Goal: Task Accomplishment & Management: Use online tool/utility

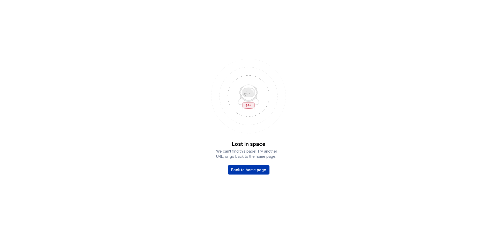
click at [244, 171] on span "Back to home page" at bounding box center [248, 170] width 35 height 5
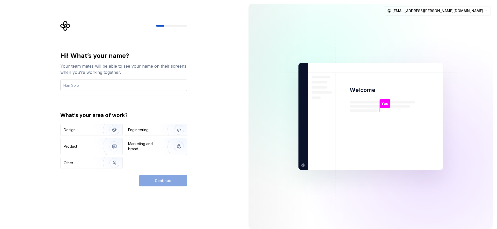
click at [124, 87] on input "text" at bounding box center [123, 85] width 127 height 11
type input "Piyush"
click at [163, 130] on img "button" at bounding box center [175, 130] width 33 height 35
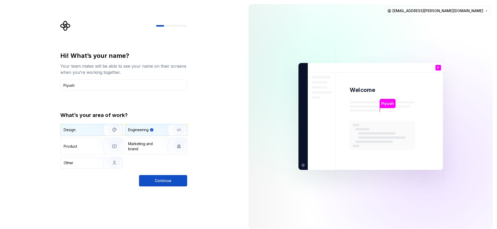
click at [118, 129] on img "button" at bounding box center [110, 130] width 33 height 35
click at [170, 132] on img "button" at bounding box center [175, 130] width 33 height 35
click at [168, 177] on button "Continue" at bounding box center [163, 180] width 48 height 11
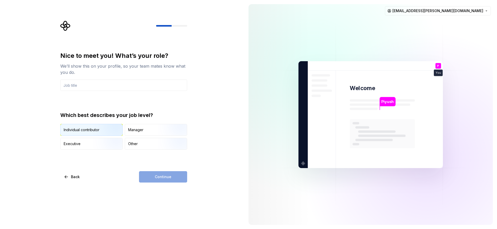
click at [96, 129] on img "button" at bounding box center [109, 136] width 33 height 35
drag, startPoint x: 124, startPoint y: 80, endPoint x: 123, endPoint y: 85, distance: 4.7
click at [124, 80] on input "text" at bounding box center [123, 85] width 127 height 11
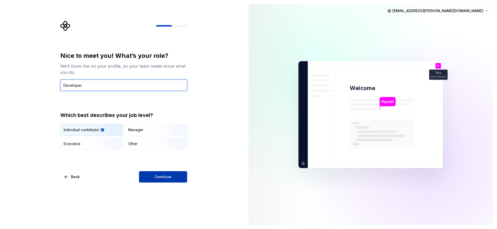
type input "Developer"
click at [178, 176] on button "Continue" at bounding box center [163, 176] width 48 height 11
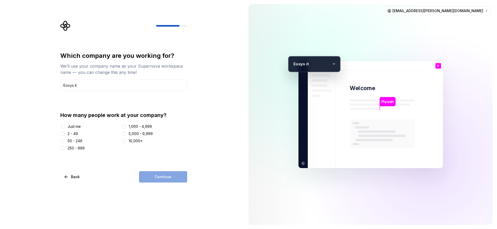
type input "Eoxys it"
click at [63, 126] on button "Just me" at bounding box center [63, 127] width 4 height 4
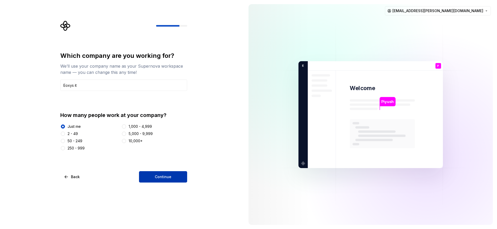
click at [153, 174] on button "Continue" at bounding box center [163, 176] width 48 height 11
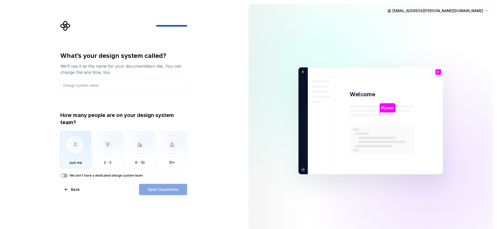
click at [79, 145] on img "button" at bounding box center [75, 148] width 30 height 35
click at [88, 88] on input "text" at bounding box center [123, 85] width 127 height 11
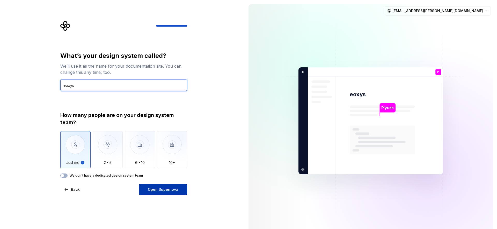
type input "eoxys"
click at [173, 189] on span "Open Supernova" at bounding box center [163, 189] width 31 height 5
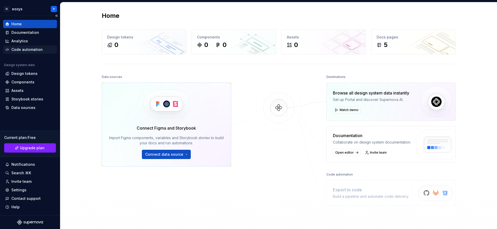
click at [16, 49] on div "Code automation" at bounding box center [26, 49] width 31 height 5
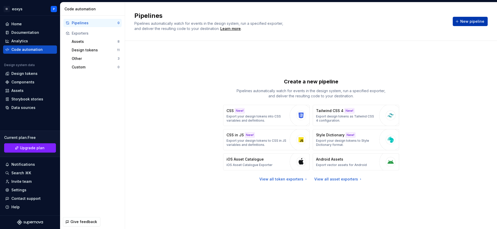
click at [474, 23] on span "New pipeline" at bounding box center [472, 21] width 24 height 5
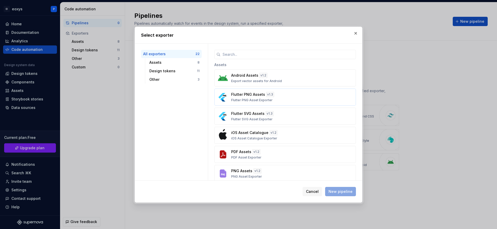
click at [243, 94] on p "Flutter PNG Assets" at bounding box center [248, 94] width 34 height 5
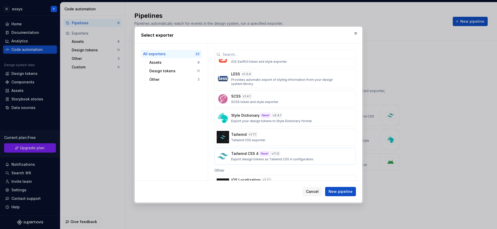
scroll to position [294, 0]
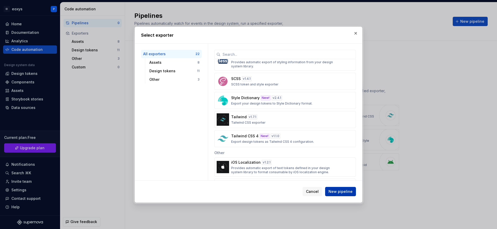
click at [337, 190] on span "New pipeline" at bounding box center [340, 191] width 24 height 5
click at [338, 194] on span "New pipeline" at bounding box center [340, 191] width 24 height 5
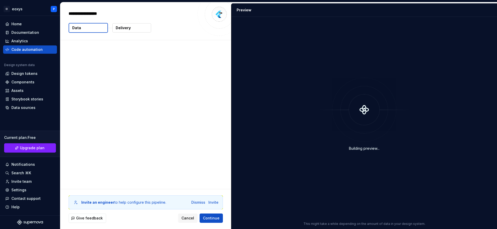
type textarea "*"
click at [29, 23] on div "Home" at bounding box center [30, 23] width 50 height 5
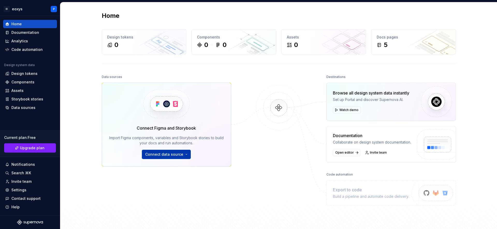
click at [171, 153] on span "Connect data source" at bounding box center [164, 154] width 38 height 5
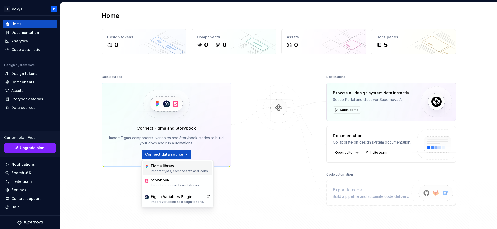
click at [167, 169] on p "Import styles, components and icons." at bounding box center [180, 171] width 58 height 4
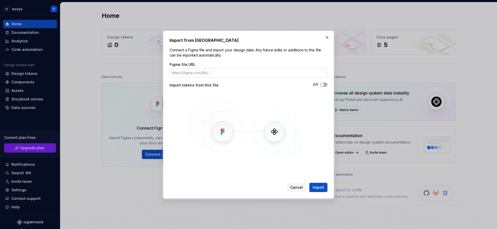
type input "https://app.supernova.io/473607-eoxysit/511424-eoxysit/540982-shared-draft/5469…"
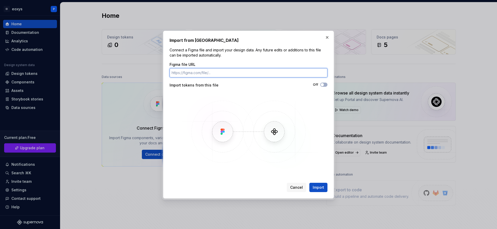
paste input "https://www.figma.com/design/EHpnlReYY32m6dK18H2s0b/Waka-Ride?node-id=17879-228…"
type input "https://www.figma.com/design/EHpnlReYY32m6dK18H2s0b/Waka-Ride?node-id=17879-228…"
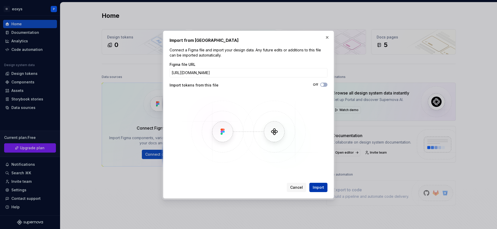
click at [315, 189] on span "Import" at bounding box center [317, 187] width 11 height 5
click at [256, 73] on input "https://www.figma.com/design/EHpnlReYY32m6dK18H2s0b/Waka-Ride?node-id=17879-228…" at bounding box center [248, 72] width 158 height 9
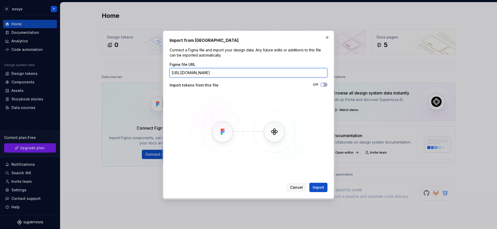
click at [256, 73] on input "https://www.figma.com/design/EHpnlReYY32m6dK18H2s0b/Waka-Ride?node-id=17879-228…" at bounding box center [248, 72] width 158 height 9
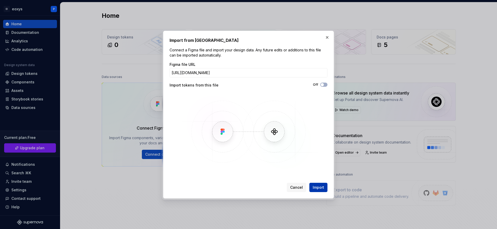
click at [321, 186] on span "Import" at bounding box center [317, 187] width 11 height 5
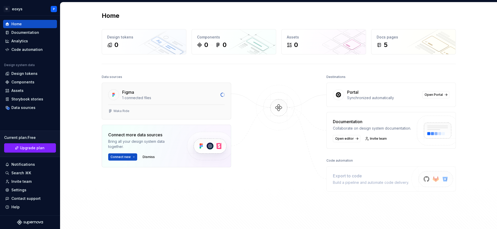
click at [117, 107] on div "Waka Ride" at bounding box center [166, 112] width 129 height 15
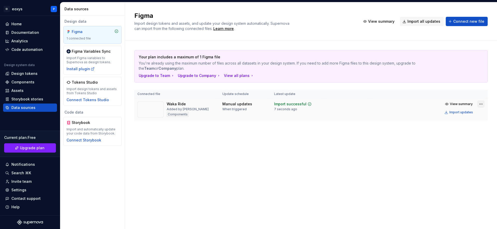
click at [482, 104] on html "EI eoxys P Home Documentation Analytics Code automation Design system data Desi…" at bounding box center [248, 114] width 497 height 229
click at [456, 103] on html "EI eoxys P Home Documentation Analytics Code automation Design system data Desi…" at bounding box center [248, 114] width 497 height 229
click at [453, 105] on span "View summary" at bounding box center [461, 104] width 23 height 4
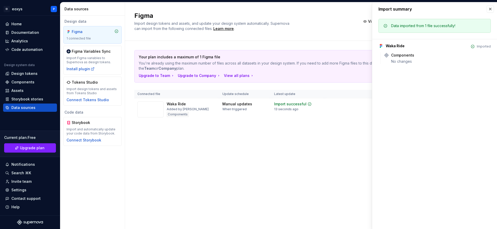
click at [357, 132] on div "Your plan includes a maximum of 1 Figma file You're already using the maximum n…" at bounding box center [310, 91] width 353 height 100
click at [326, 100] on td at bounding box center [348, 110] width 46 height 23
drag, startPoint x: 317, startPoint y: 114, endPoint x: 478, endPoint y: 62, distance: 168.5
click at [318, 114] on td "Import successful 13 seconds ago" at bounding box center [298, 110] width 54 height 23
click at [490, 7] on button "button" at bounding box center [489, 8] width 7 height 7
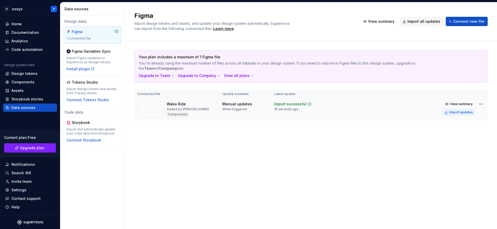
click at [454, 113] on div "Import updates" at bounding box center [461, 112] width 24 height 4
click at [426, 163] on div "Figma Import design tokens and assets, and update your design system automatica…" at bounding box center [311, 115] width 372 height 227
click at [261, 138] on div "Your plan includes a maximum of 1 Figma file You're already using the maximum n…" at bounding box center [310, 91] width 353 height 100
click at [478, 105] on html "EI eoxys P Home Documentation Analytics Code automation Design system data Desi…" at bounding box center [248, 114] width 497 height 229
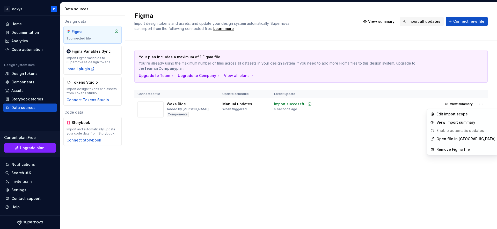
click at [354, 144] on html "EI eoxys P Home Documentation Analytics Code automation Design system data Desi…" at bounding box center [248, 114] width 497 height 229
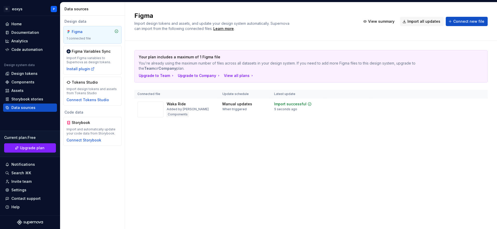
click at [217, 140] on div "Your plan includes a maximum of 1 Figma file You're already using the maximum n…" at bounding box center [310, 91] width 353 height 100
click at [23, 72] on div "Design tokens" at bounding box center [24, 73] width 26 height 5
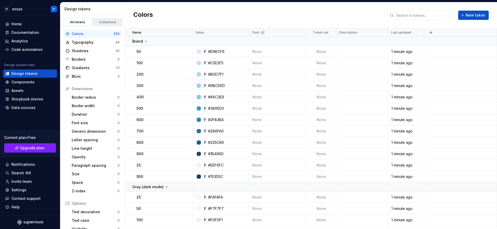
click at [106, 19] on link "Collections" at bounding box center [107, 22] width 29 height 8
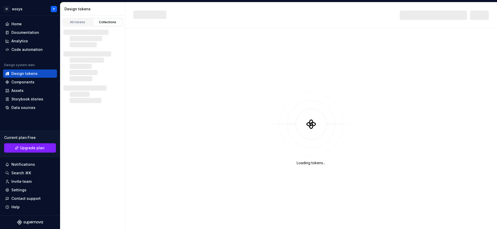
click at [101, 22] on div "Collections" at bounding box center [108, 22] width 26 height 4
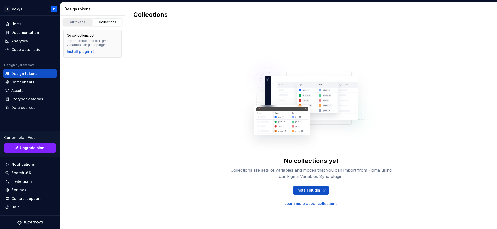
click at [80, 20] on div "All tokens" at bounding box center [78, 22] width 26 height 4
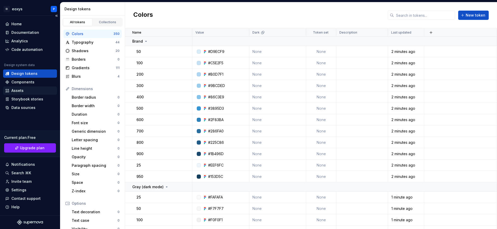
click at [25, 92] on div "Assets" at bounding box center [30, 90] width 50 height 5
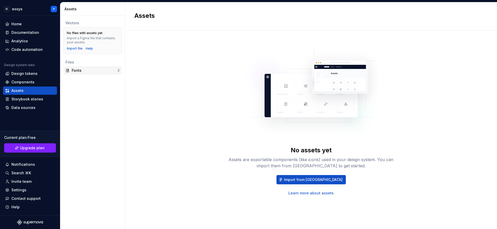
click at [100, 70] on div "Fonts" at bounding box center [95, 70] width 46 height 5
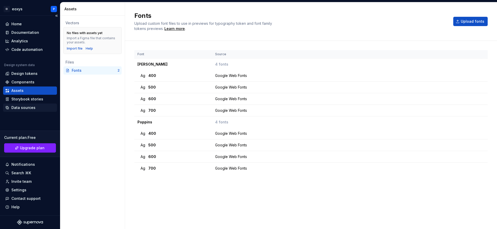
click at [28, 106] on div "Data sources" at bounding box center [23, 107] width 24 height 5
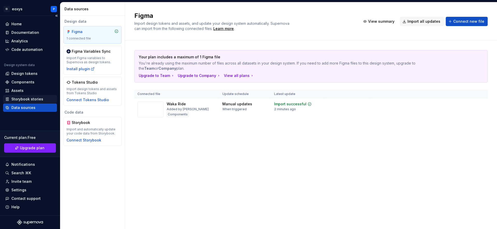
click at [25, 98] on div "Storybook stories" at bounding box center [27, 99] width 32 height 5
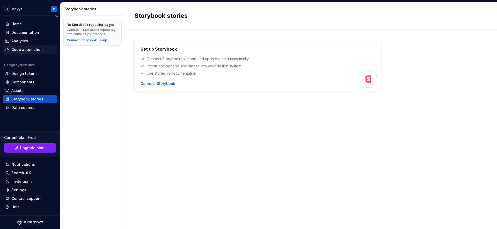
click at [21, 49] on div "Code automation" at bounding box center [26, 49] width 31 height 5
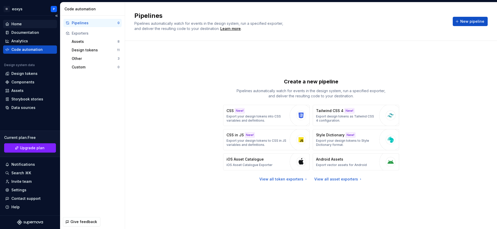
click at [22, 24] on div "Home" at bounding box center [30, 23] width 50 height 5
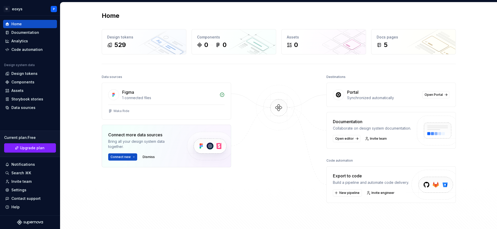
click at [428, 186] on img at bounding box center [434, 191] width 64 height 42
click at [340, 192] on span "New pipeline" at bounding box center [349, 193] width 20 height 4
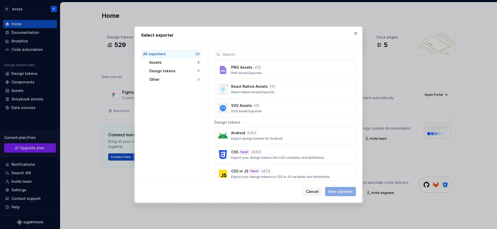
scroll to position [144, 0]
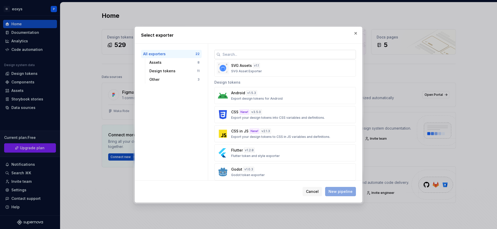
click at [242, 57] on input "text" at bounding box center [287, 54] width 135 height 9
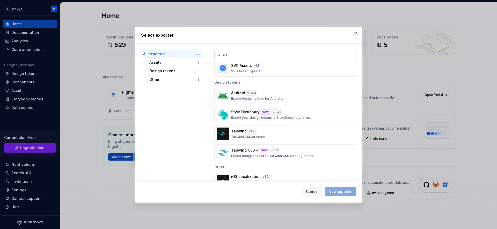
scroll to position [0, 0]
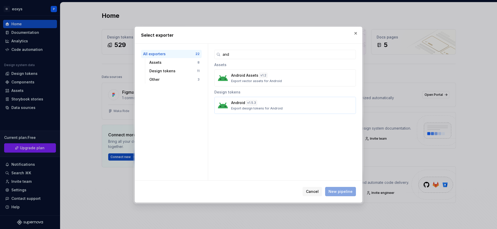
type input "and"
click at [245, 105] on div "Android v 1.5.3" at bounding box center [244, 102] width 26 height 5
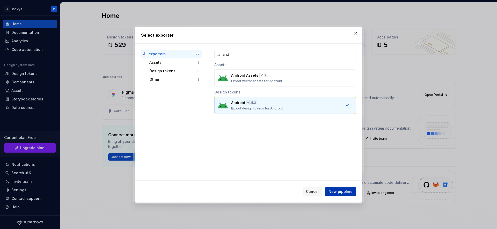
click at [341, 193] on span "New pipeline" at bounding box center [340, 191] width 24 height 5
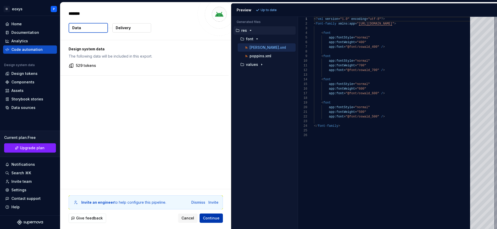
type textarea "*"
click at [216, 219] on span "Continue" at bounding box center [211, 218] width 17 height 5
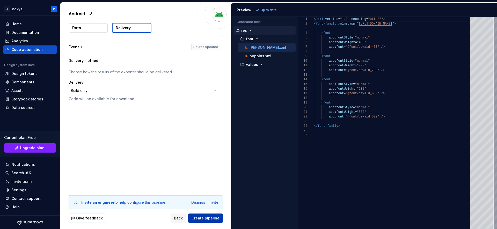
click at [214, 214] on button "Create pipeline" at bounding box center [205, 218] width 35 height 9
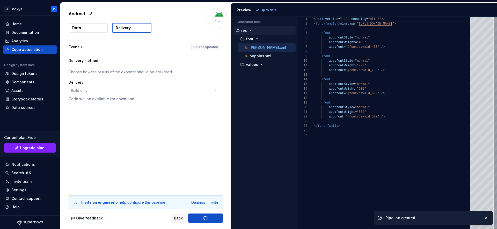
type textarea "**********"
click at [356, 179] on div "<? xml version = "1.0" encoding = "utf-8" ?> < font-family xmlns:app = " http:/…" at bounding box center [393, 123] width 159 height 213
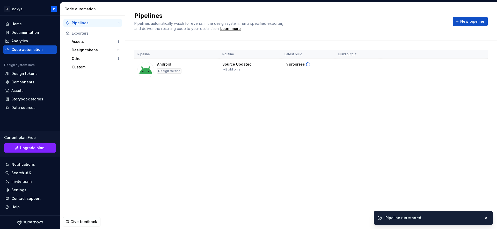
click at [252, 65] on div "Source Updated → Build only" at bounding box center [250, 67] width 56 height 10
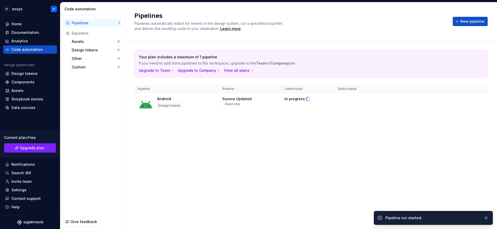
click at [233, 131] on div "Your plan includes a maximum of 1 pipeline If you need to add more pipelines to…" at bounding box center [310, 88] width 353 height 95
click at [359, 100] on span "Download code" at bounding box center [360, 101] width 28 height 5
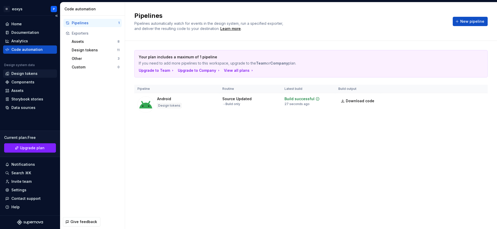
click at [13, 75] on div "Design tokens" at bounding box center [24, 73] width 26 height 5
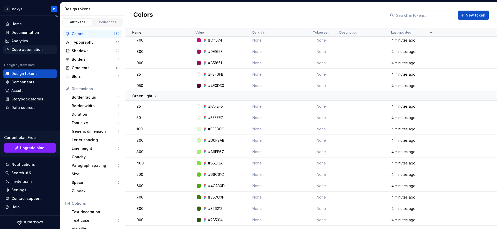
click at [21, 50] on div "Code automation" at bounding box center [26, 49] width 31 height 5
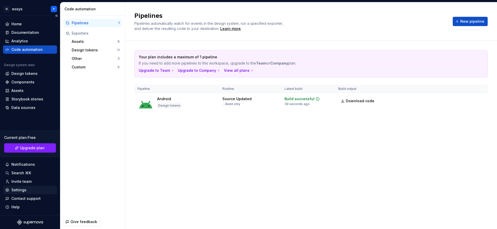
click at [22, 192] on div "Settings" at bounding box center [18, 190] width 15 height 5
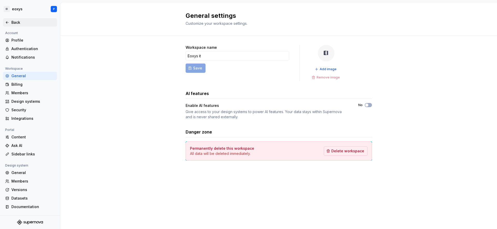
click at [9, 21] on icon at bounding box center [7, 22] width 4 height 4
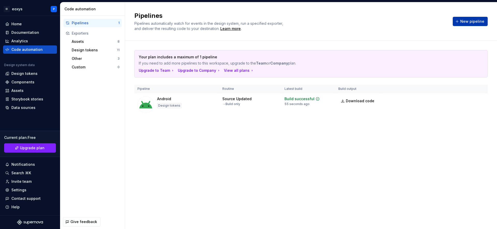
click at [482, 22] on span "New pipeline" at bounding box center [472, 21] width 24 height 5
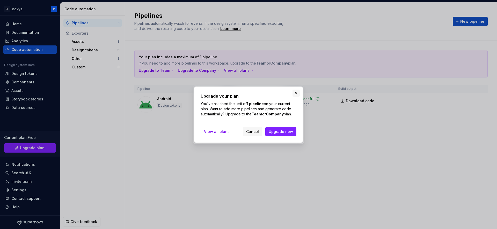
click at [298, 93] on button "button" at bounding box center [295, 93] width 7 height 7
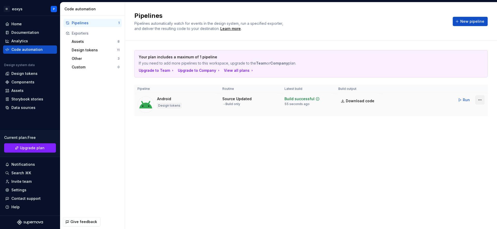
click at [479, 100] on html "EI eoxys P Home Documentation Analytics Code automation Design system data Desi…" at bounding box center [248, 114] width 497 height 229
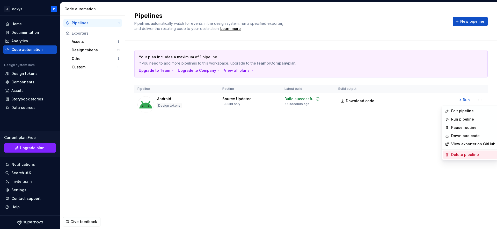
click at [460, 153] on div "Delete pipeline" at bounding box center [473, 154] width 44 height 5
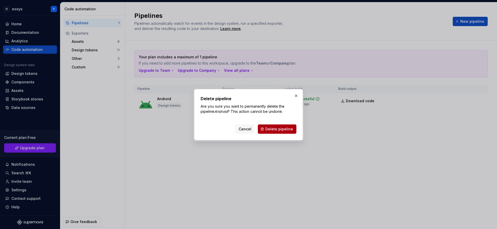
click at [286, 131] on span "Delete pipeline" at bounding box center [279, 129] width 28 height 5
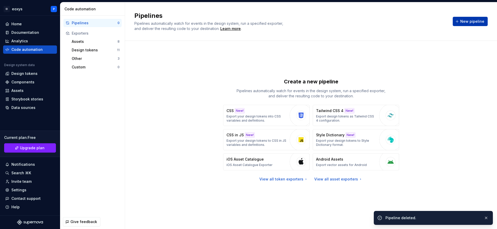
click at [465, 21] on span "New pipeline" at bounding box center [472, 21] width 24 height 5
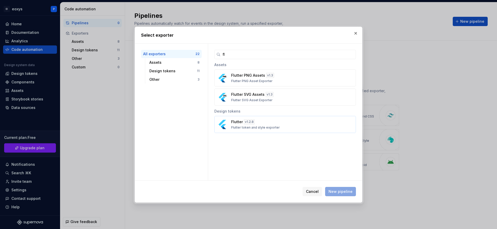
type input "fl"
click at [288, 124] on div "Flutter v 1.2.8 Flutter token and style exporter" at bounding box center [283, 125] width 105 height 10
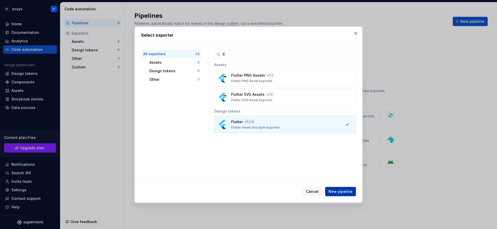
click at [345, 193] on span "New pipeline" at bounding box center [340, 191] width 24 height 5
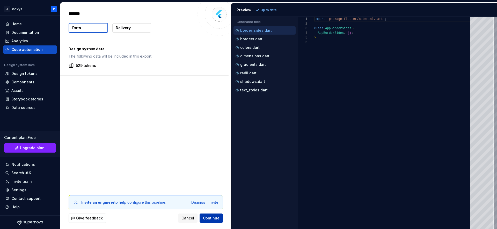
click at [210, 220] on span "Continue" at bounding box center [211, 218] width 17 height 5
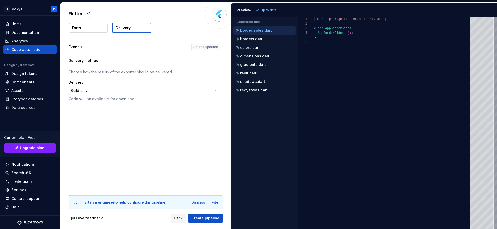
click at [209, 88] on html "**********" at bounding box center [248, 114] width 497 height 229
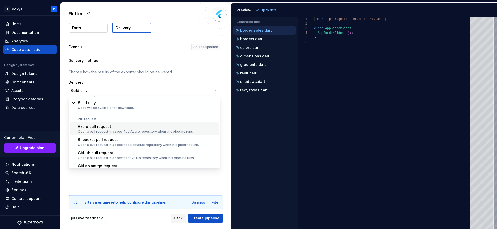
scroll to position [14, 0]
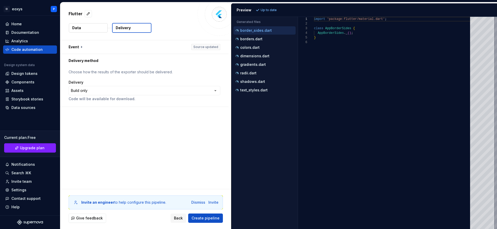
click at [215, 76] on html "**********" at bounding box center [248, 114] width 497 height 229
click at [212, 218] on span "Create pipeline" at bounding box center [205, 218] width 28 height 5
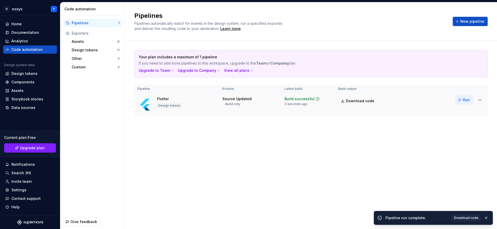
click at [462, 101] on span "Run" at bounding box center [465, 100] width 7 height 5
click at [357, 99] on span "Download code" at bounding box center [360, 101] width 28 height 5
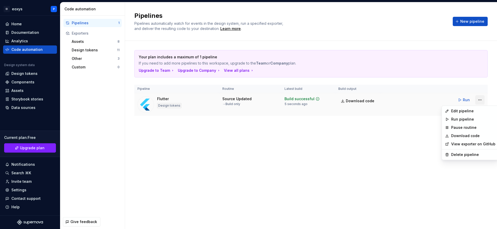
click at [480, 99] on html "EI eoxys P Home Documentation Analytics Code automation Design system data Desi…" at bounding box center [248, 114] width 497 height 229
click at [465, 156] on div "Delete pipeline" at bounding box center [473, 154] width 44 height 5
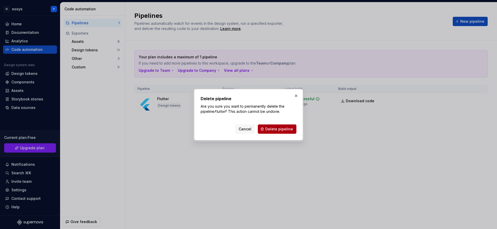
click at [287, 126] on button "Delete pipeline" at bounding box center [277, 129] width 39 height 9
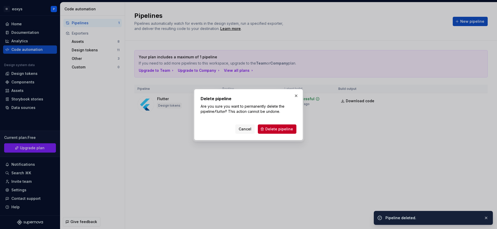
click at [275, 123] on div "Cancel Delete pipeline" at bounding box center [248, 128] width 96 height 11
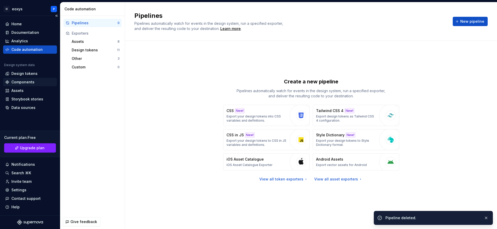
click at [23, 83] on div "Components" at bounding box center [22, 82] width 23 height 5
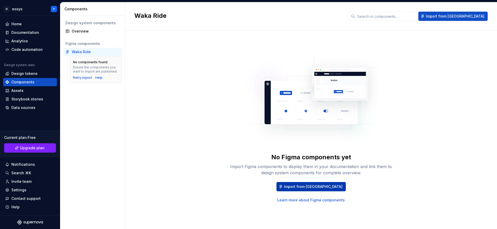
click at [299, 187] on span "Import from Figma" at bounding box center [313, 186] width 58 height 5
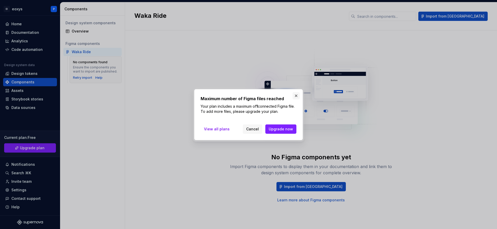
click at [298, 96] on button "button" at bounding box center [295, 95] width 7 height 7
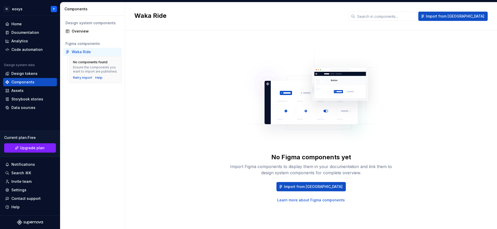
click at [93, 51] on div "Waka Ride" at bounding box center [96, 51] width 48 height 5
click at [20, 75] on div "Design tokens" at bounding box center [24, 73] width 26 height 5
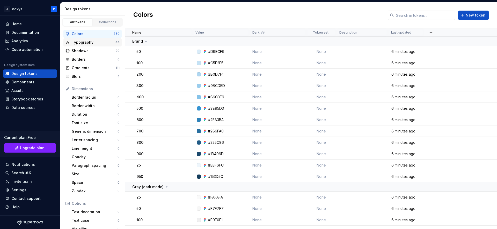
click at [75, 43] on div "Typography" at bounding box center [94, 42] width 44 height 5
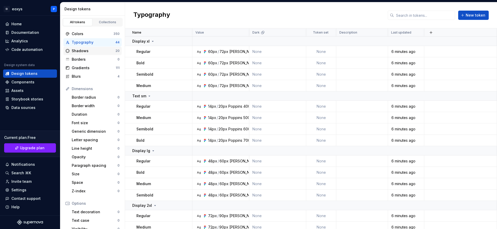
click at [85, 53] on div "Shadows" at bounding box center [94, 50] width 44 height 5
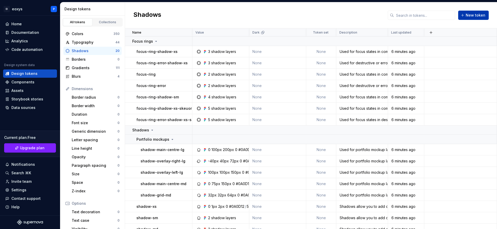
click at [471, 15] on span "New token" at bounding box center [475, 15] width 20 height 5
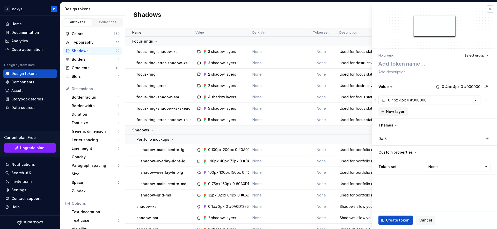
click at [492, 9] on button "button" at bounding box center [489, 8] width 7 height 7
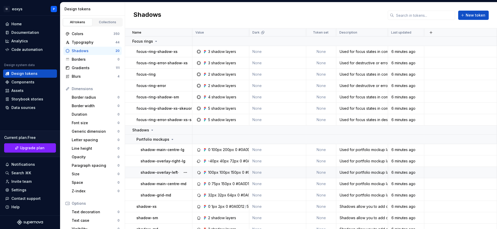
click at [164, 167] on td "shadow-overlay-left-lg" at bounding box center [158, 172] width 67 height 11
click at [186, 170] on button "button" at bounding box center [185, 172] width 7 height 7
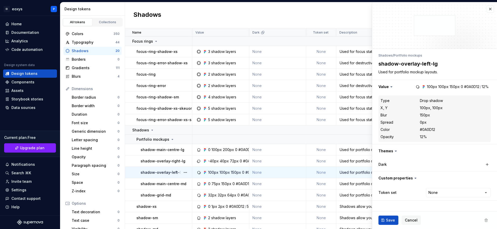
type textarea "*"
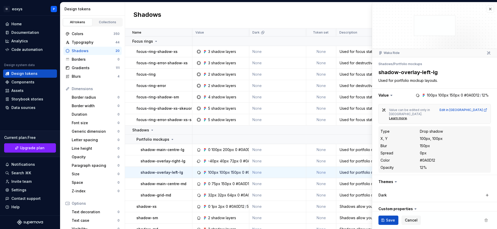
click at [219, 20] on div "Shadows New token" at bounding box center [311, 15] width 372 height 26
click at [14, 108] on div "Data sources" at bounding box center [23, 107] width 24 height 5
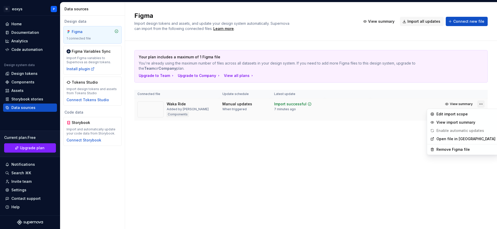
click at [478, 104] on html "EI eoxys P Home Documentation Analytics Code automation Design system data Desi…" at bounding box center [248, 114] width 497 height 229
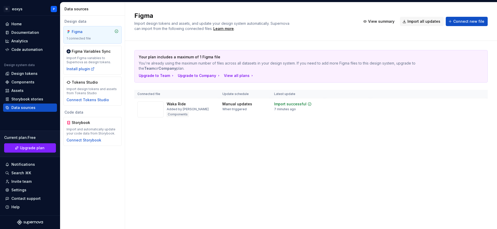
click at [345, 149] on html "EI eoxys P Home Documentation Analytics Code automation Design system data Desi…" at bounding box center [248, 114] width 497 height 229
click at [23, 75] on div "Design tokens" at bounding box center [24, 73] width 26 height 5
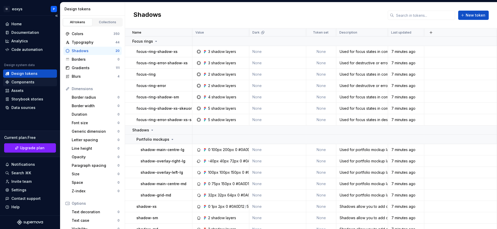
click at [19, 83] on div "Components" at bounding box center [22, 82] width 23 height 5
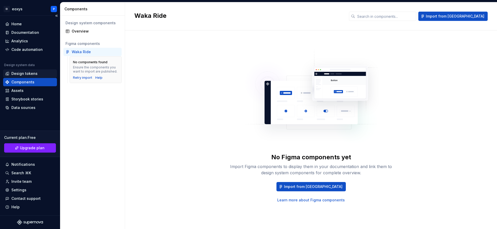
click at [21, 72] on div "Design tokens" at bounding box center [24, 73] width 26 height 5
click at [33, 73] on div "Design tokens" at bounding box center [24, 73] width 26 height 5
